Goal: Task Accomplishment & Management: Use online tool/utility

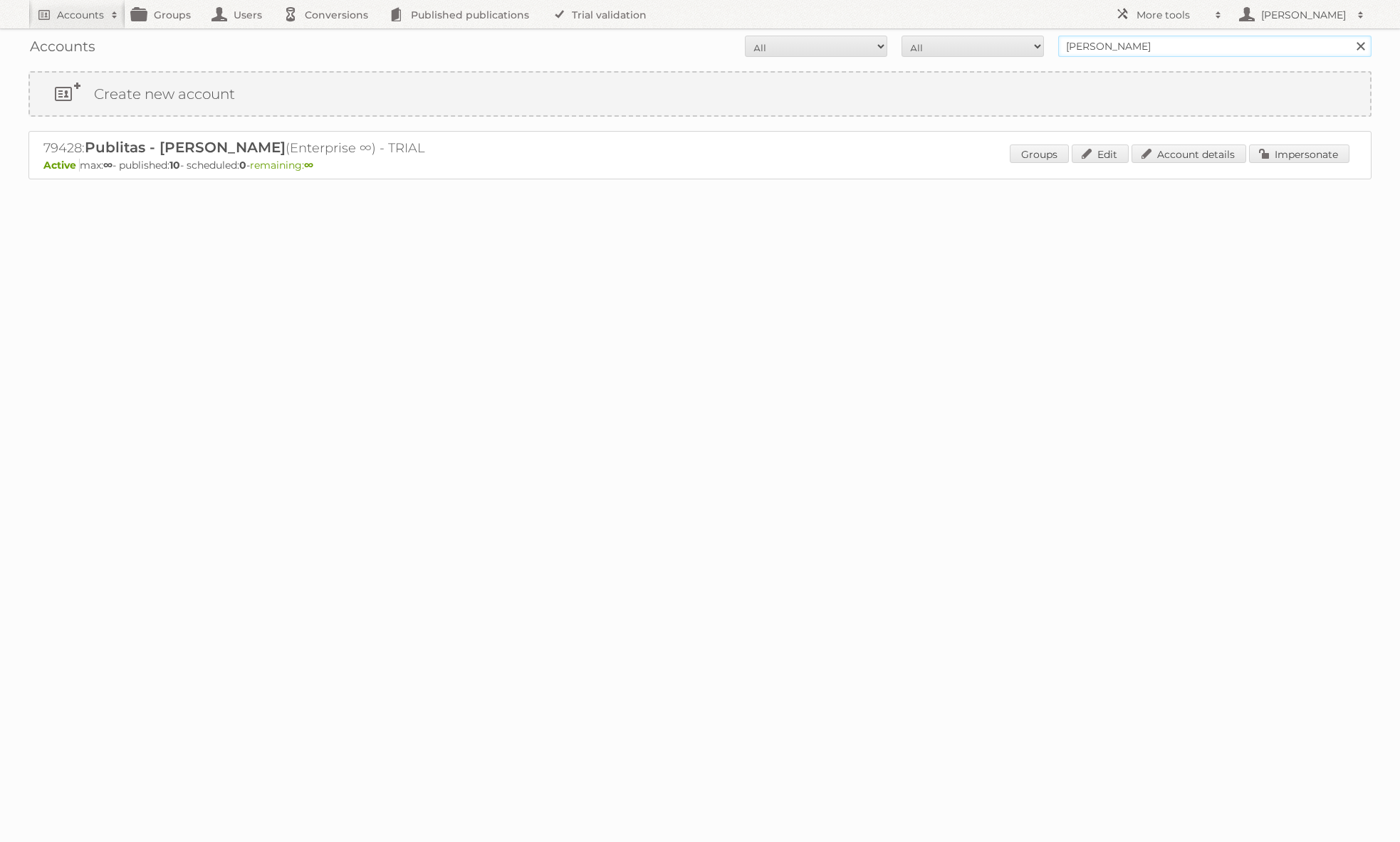
click at [1159, 54] on input "[PERSON_NAME]" at bounding box center [1215, 46] width 313 height 22
type input "ICT edeka"
click at [1350, 35] on input "Search" at bounding box center [1360, 46] width 22 height 22
click at [1280, 156] on link "Impersonate" at bounding box center [1299, 154] width 100 height 19
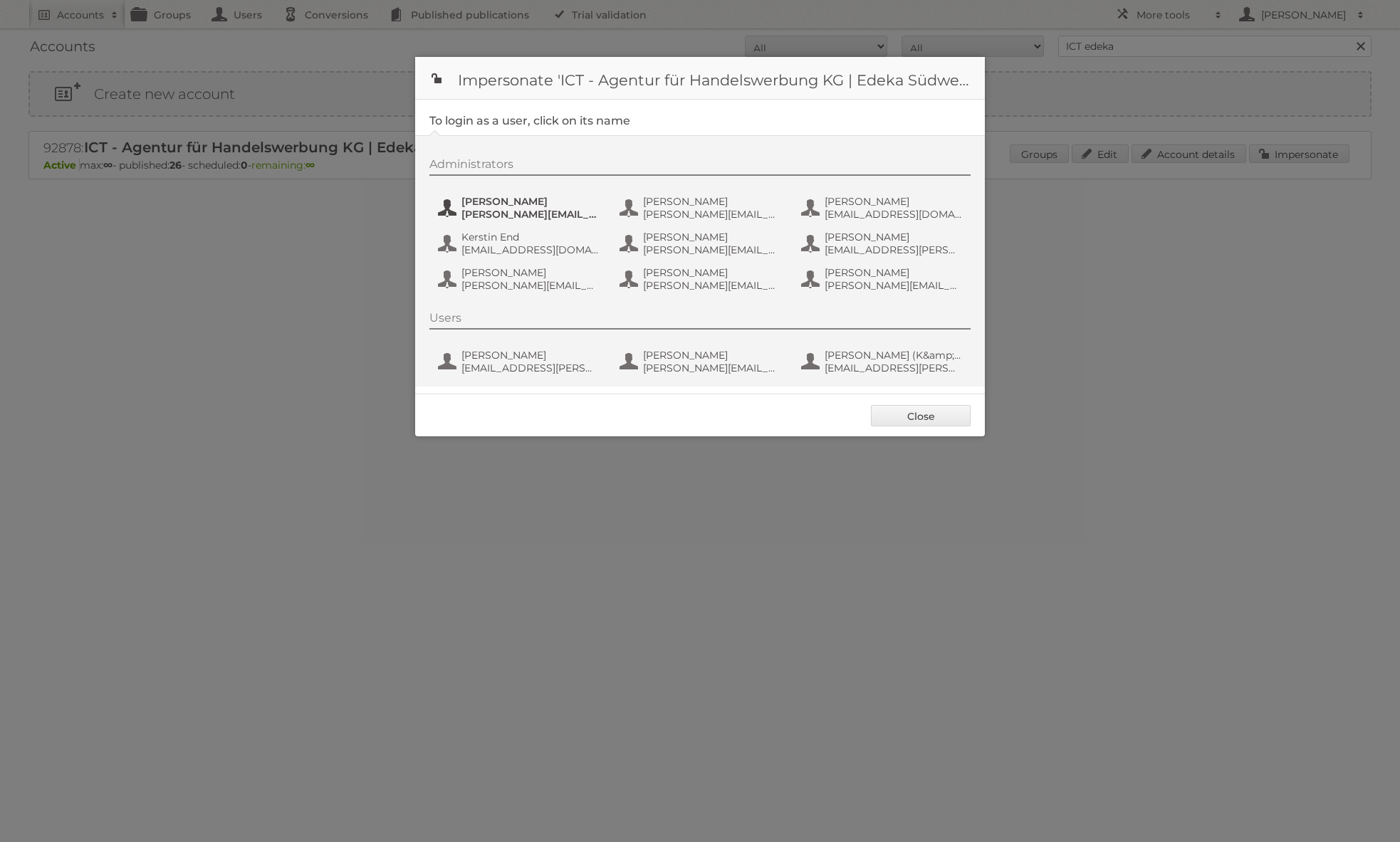
click at [522, 202] on span "[PERSON_NAME]" at bounding box center [531, 202] width 138 height 13
